Goal: Information Seeking & Learning: Learn about a topic

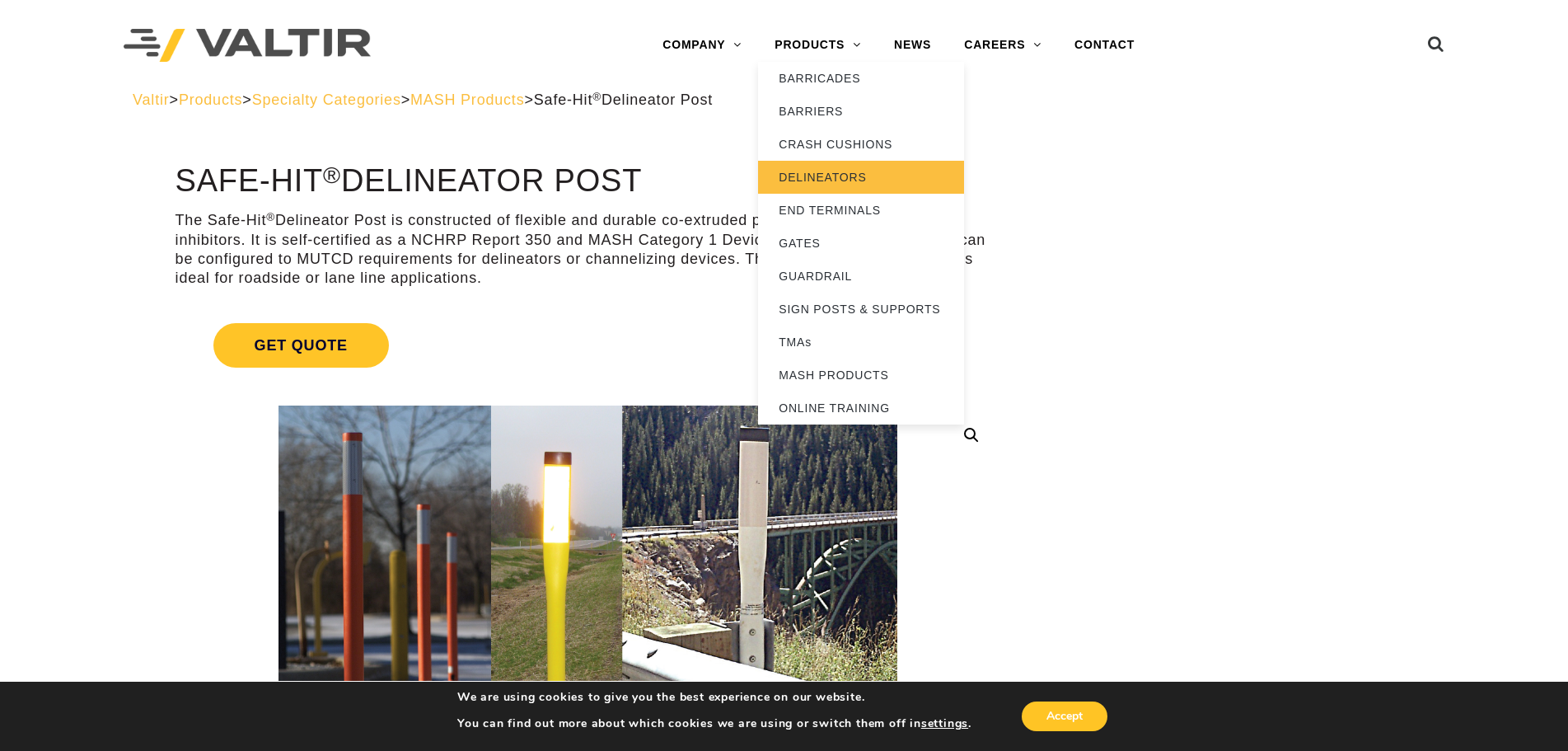
click at [848, 176] on link "DELINEATORS" at bounding box center [861, 177] width 206 height 33
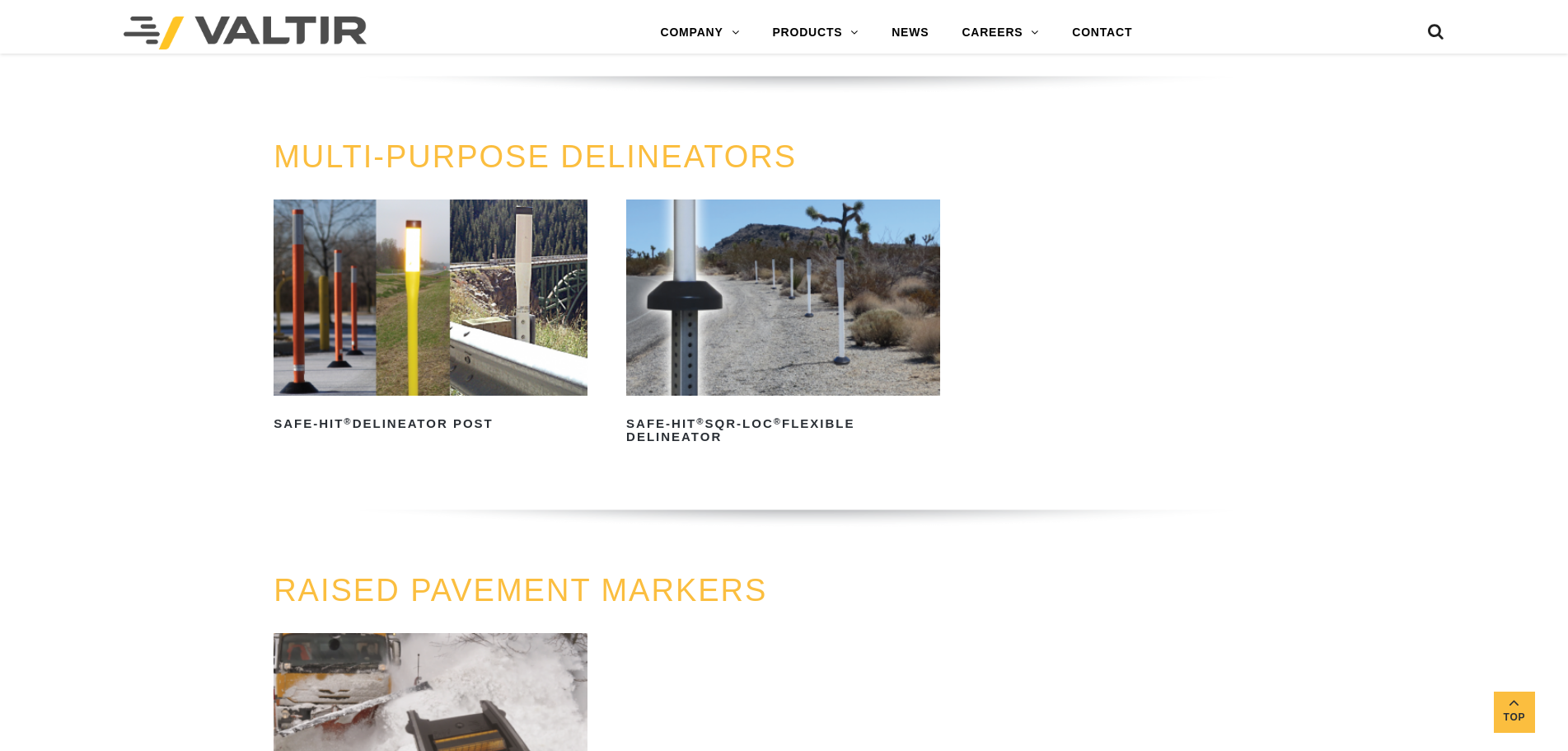
scroll to position [495, 0]
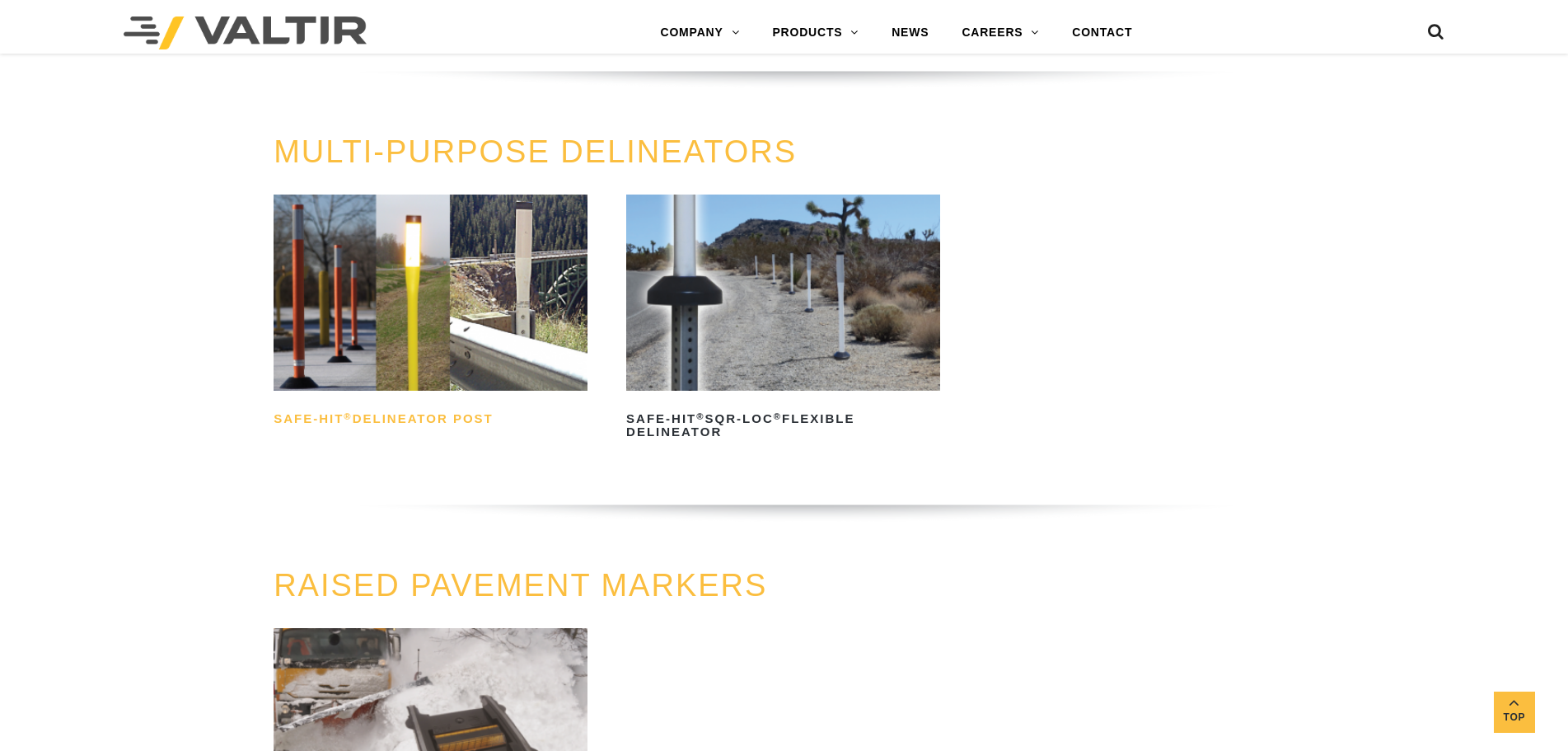
click at [458, 426] on h2 "Safe-Hit ® Delineator Post" at bounding box center [430, 419] width 314 height 27
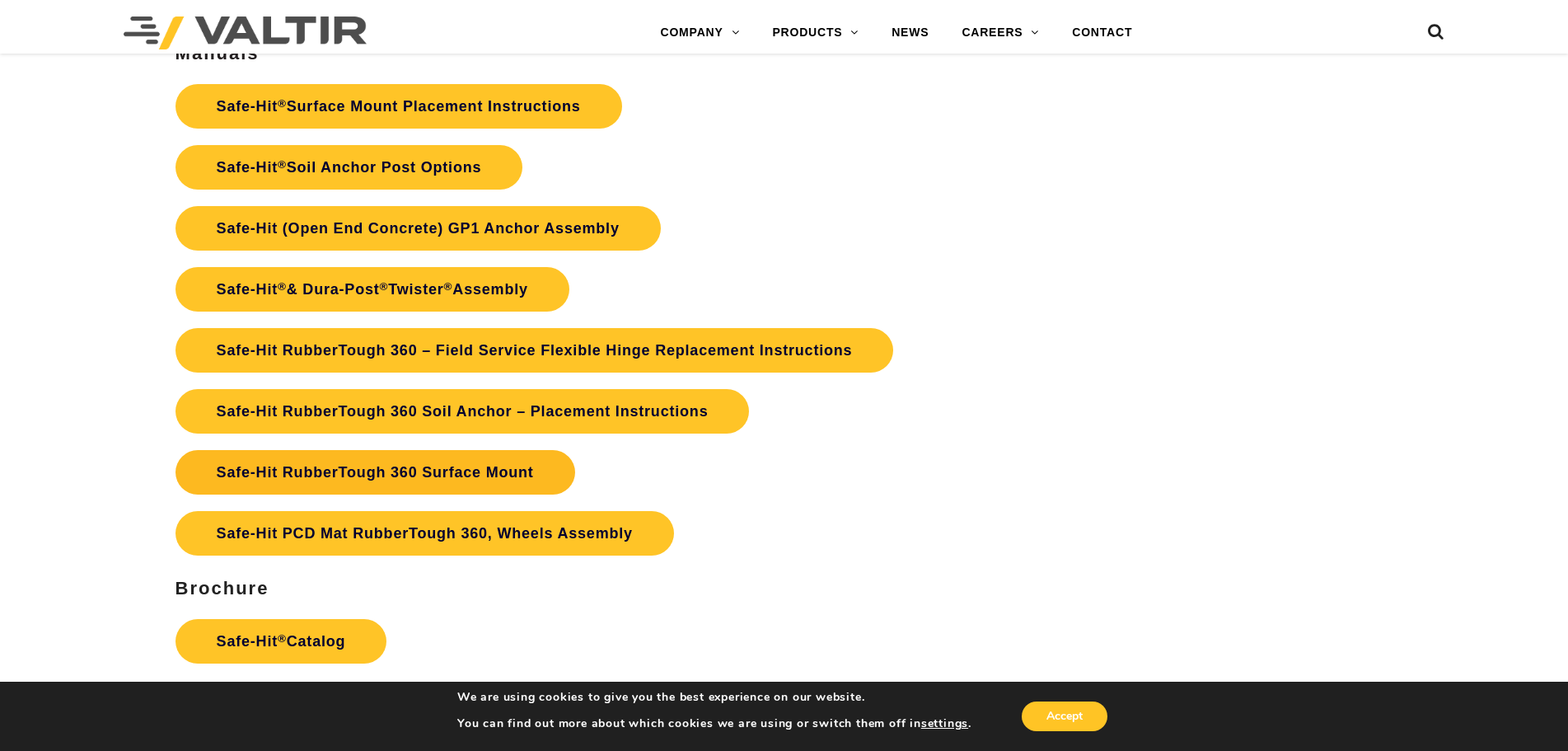
scroll to position [3876, 0]
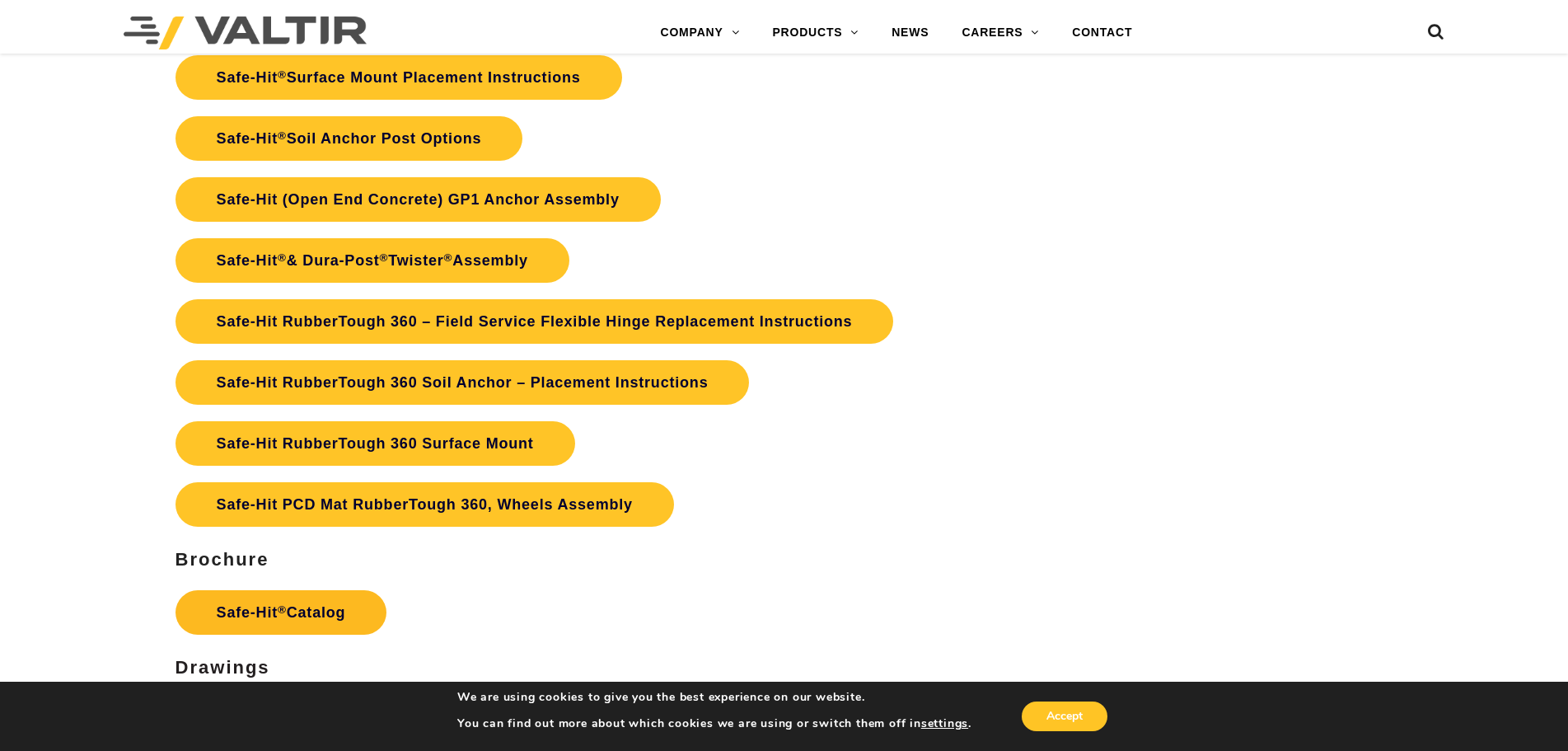
click at [284, 604] on sup "®" at bounding box center [282, 610] width 9 height 13
